Goal: Task Accomplishment & Management: Use online tool/utility

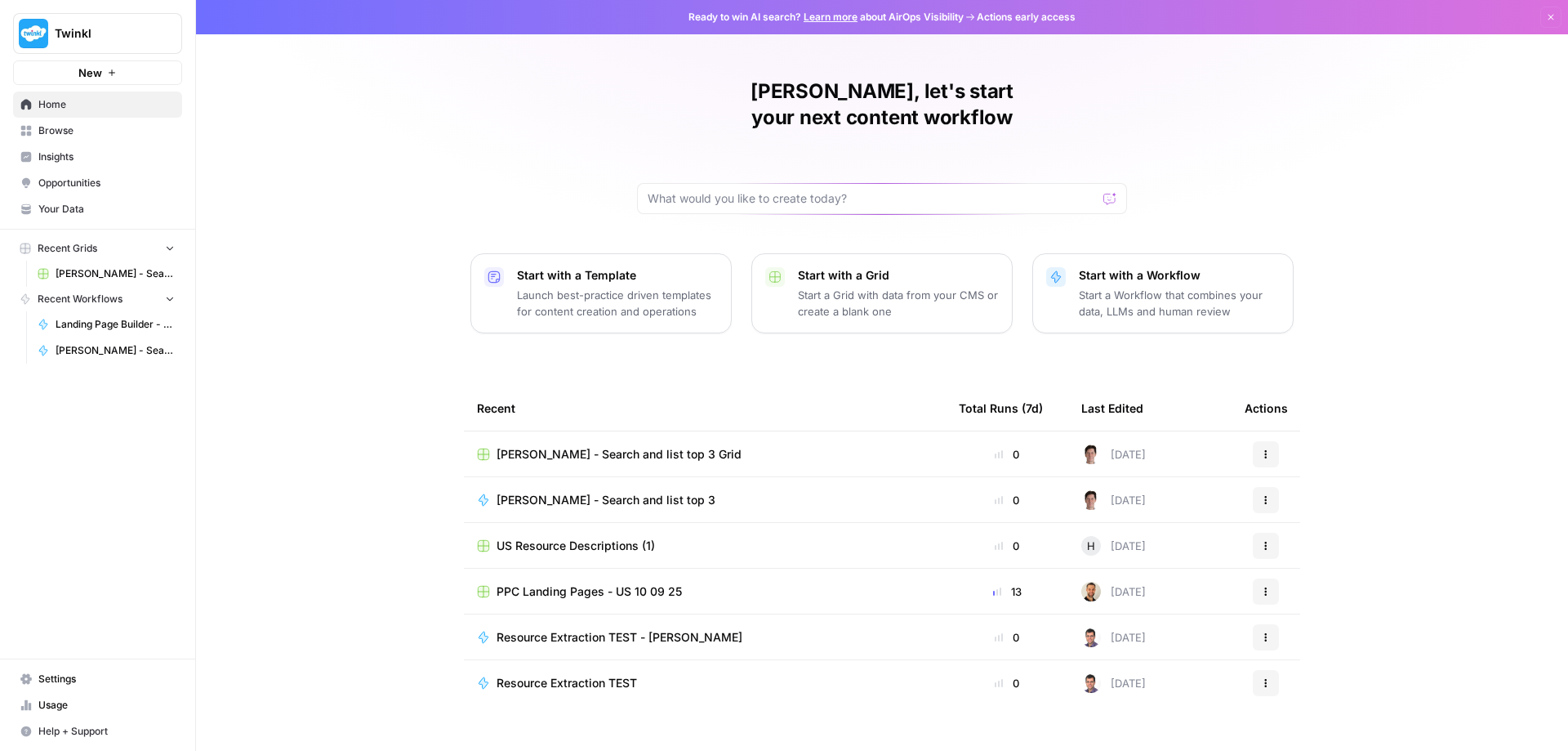
click at [534, 446] on span "[PERSON_NAME] - Search and list top 3 Grid" at bounding box center [618, 454] width 245 height 16
